Goal: Check status

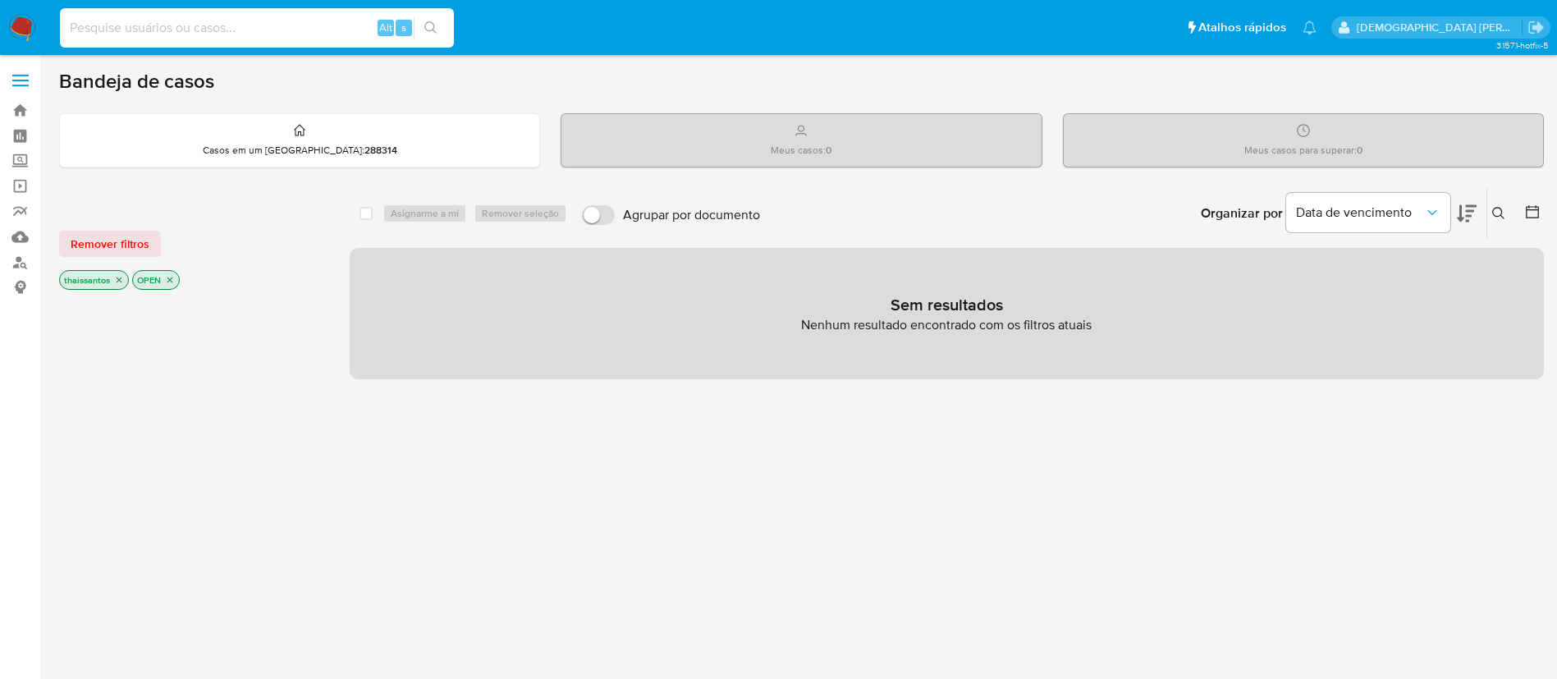
click at [315, 34] on input at bounding box center [257, 27] width 394 height 21
paste input "1192251453"
type input "1192251453"
click at [121, 278] on icon "close-filter" at bounding box center [119, 280] width 10 height 10
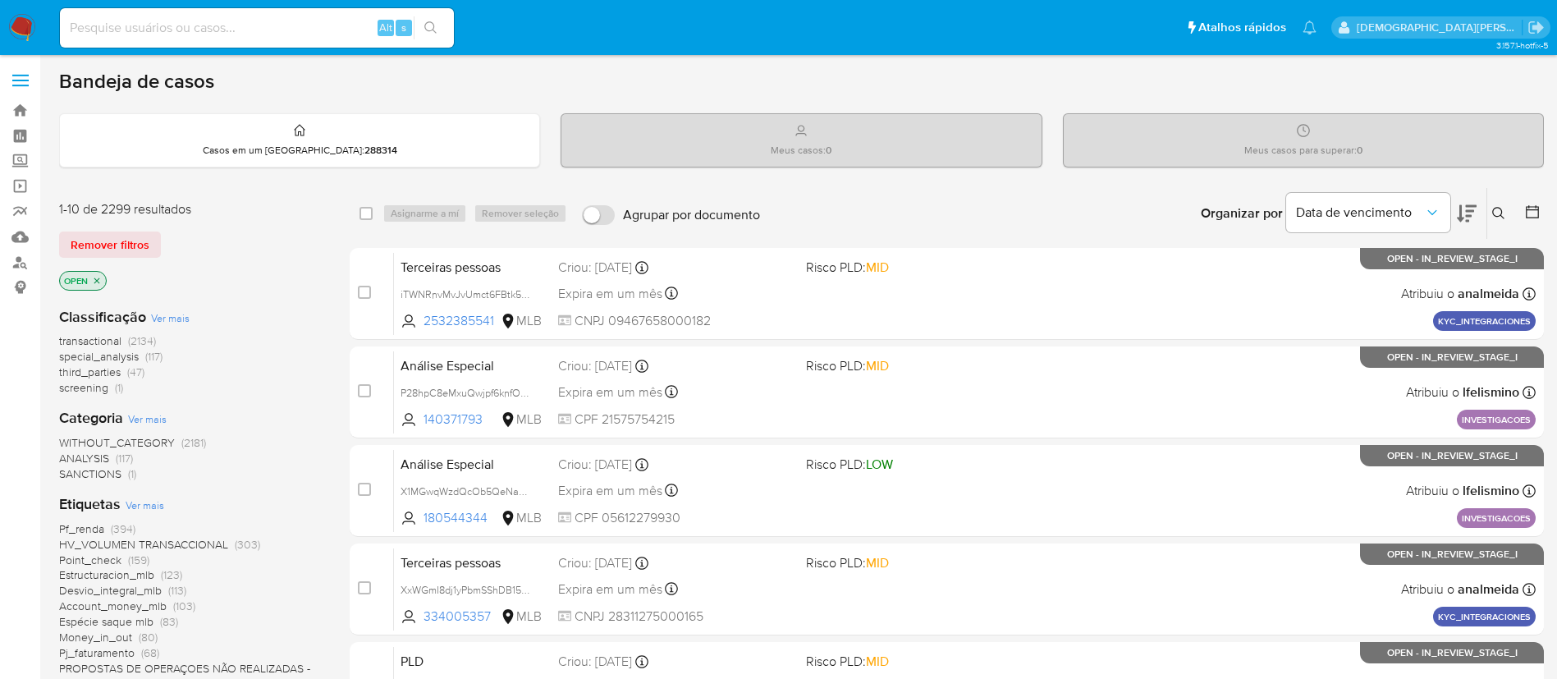
click at [307, 34] on input at bounding box center [257, 27] width 394 height 21
paste input "1192251453"
type input "1192251453"
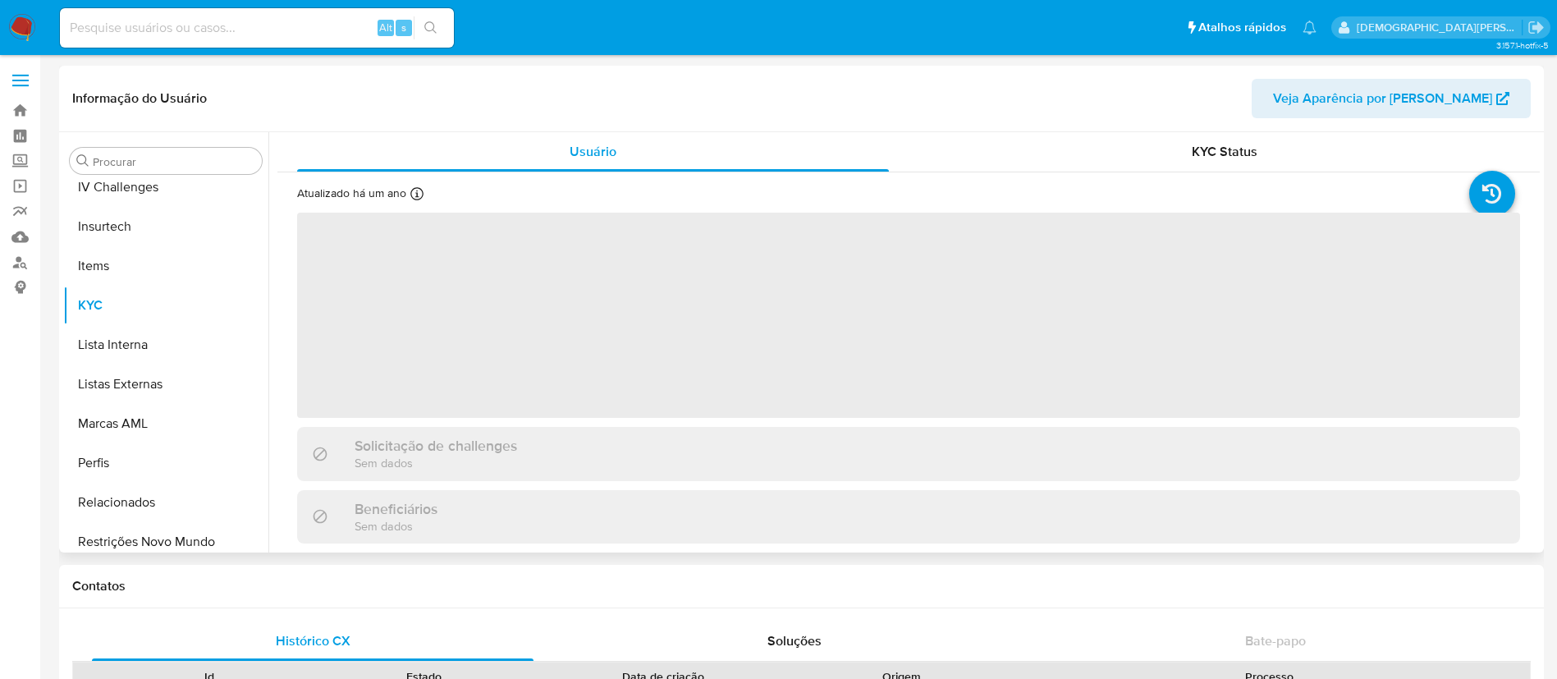
scroll to position [733, 0]
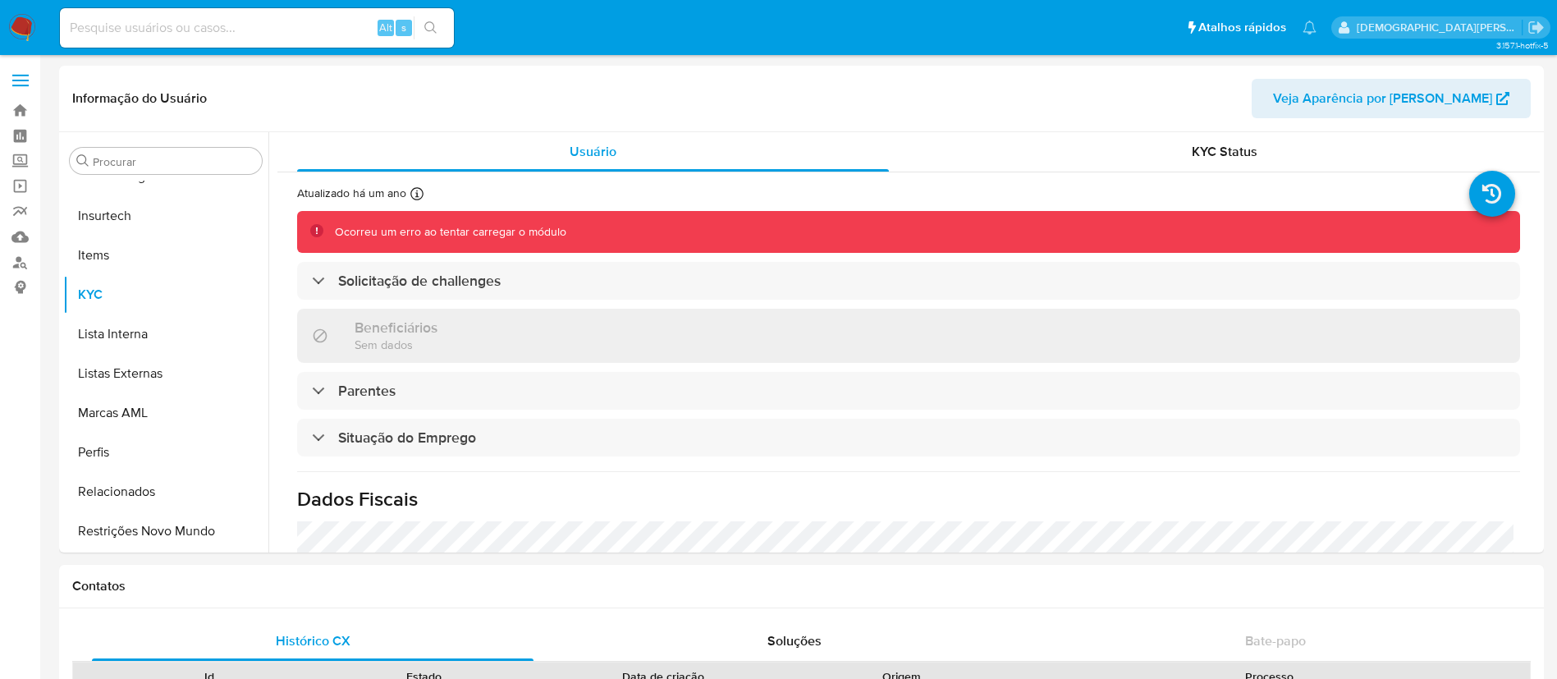
select select "10"
click at [271, 34] on input at bounding box center [257, 27] width 394 height 21
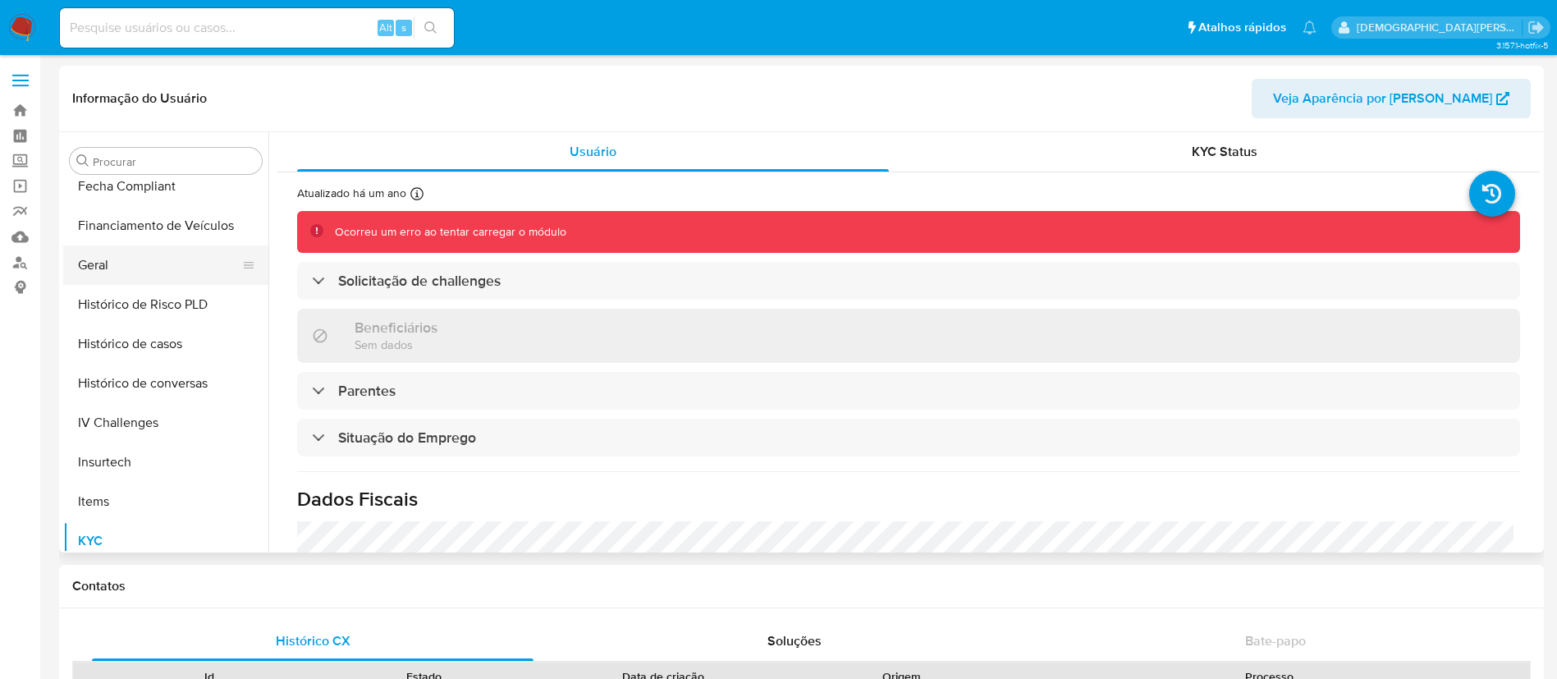
click at [176, 256] on button "Geral" at bounding box center [159, 264] width 192 height 39
